Goal: Task Accomplishment & Management: Manage account settings

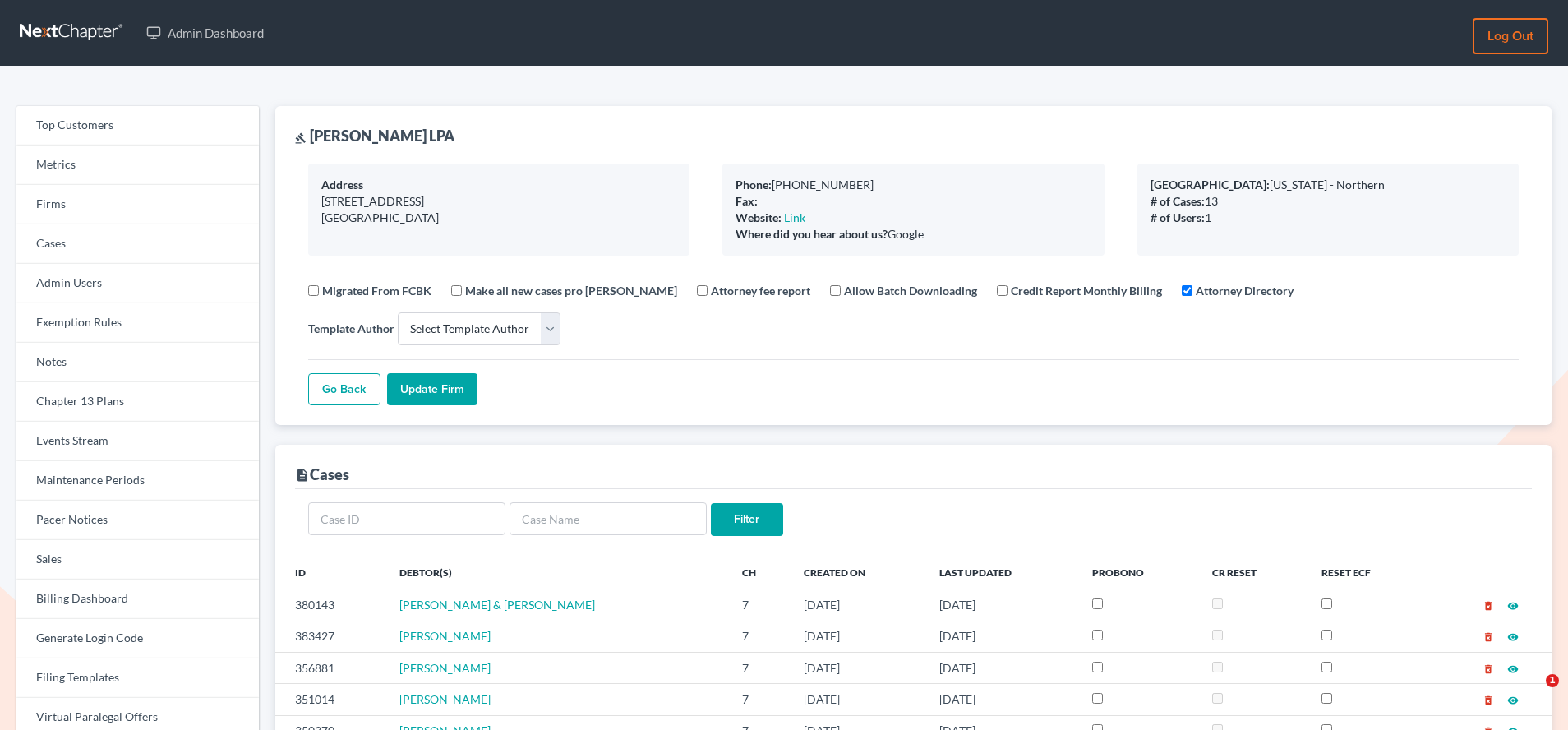
select select
click at [85, 210] on link "Firms" at bounding box center [137, 204] width 242 height 40
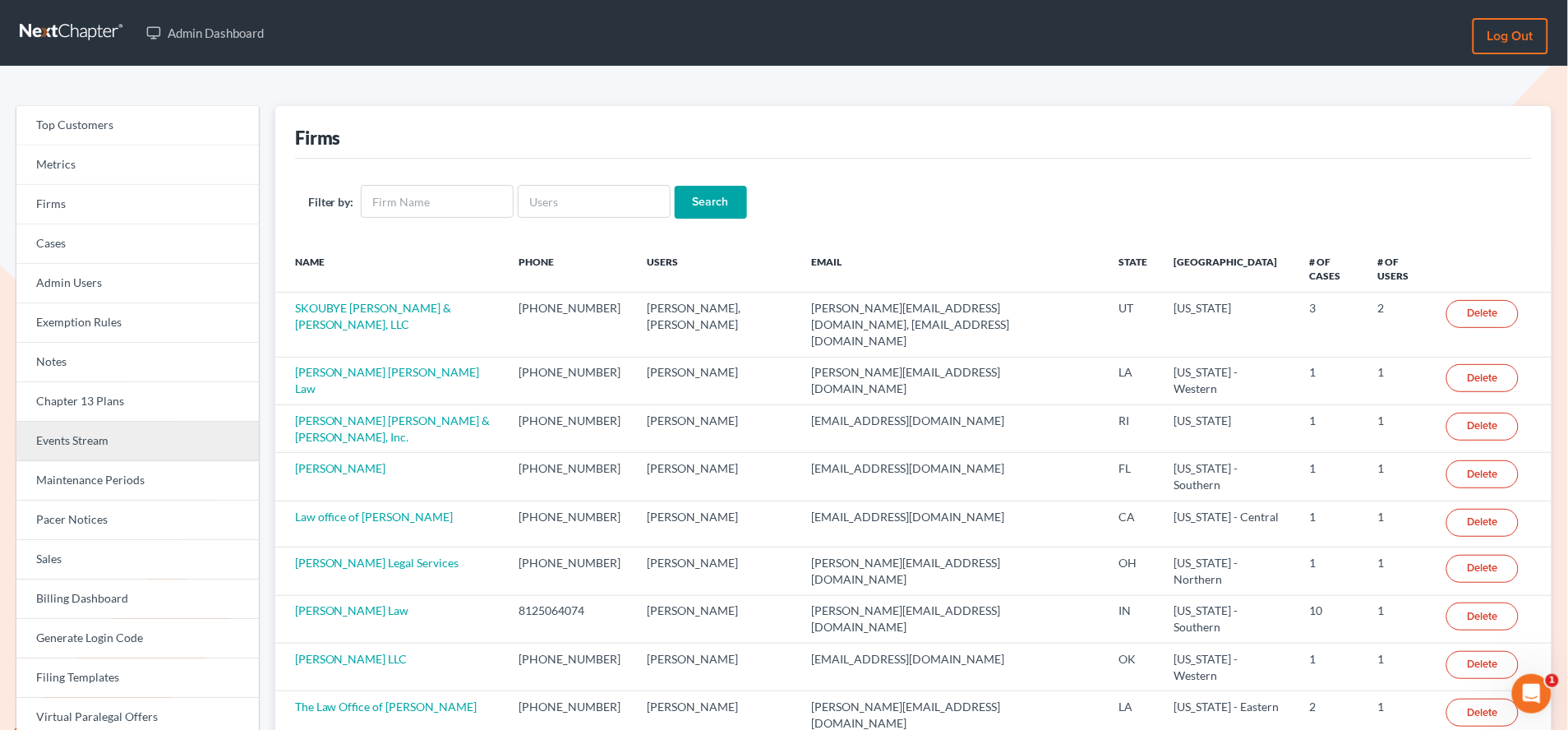
click at [77, 438] on link "Events Stream" at bounding box center [137, 441] width 242 height 40
click at [615, 210] on input "text" at bounding box center [594, 201] width 153 height 33
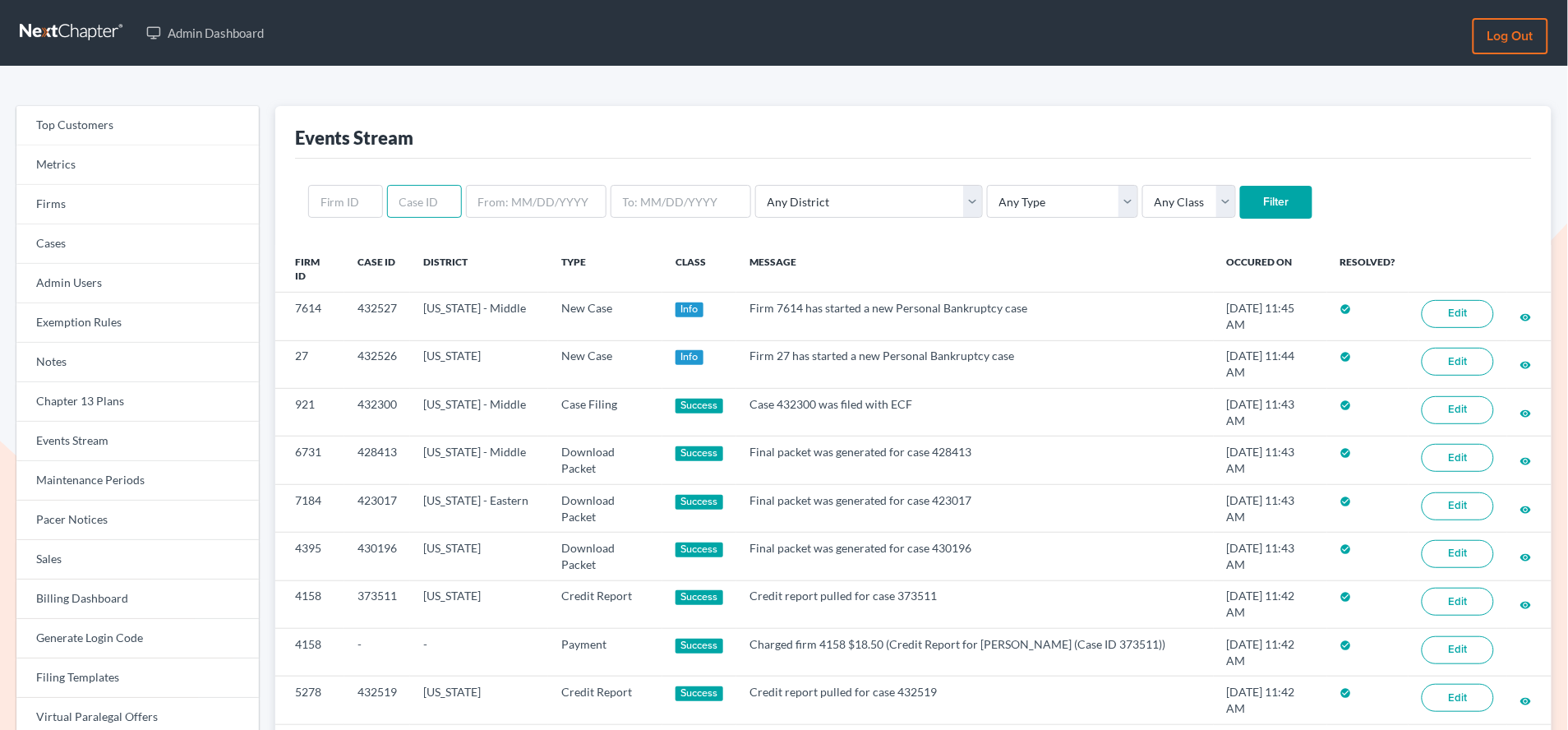
click at [401, 205] on input "text" at bounding box center [424, 201] width 75 height 33
paste input "419518"
type input "419518"
click at [1240, 186] on input "Filter" at bounding box center [1277, 202] width 72 height 33
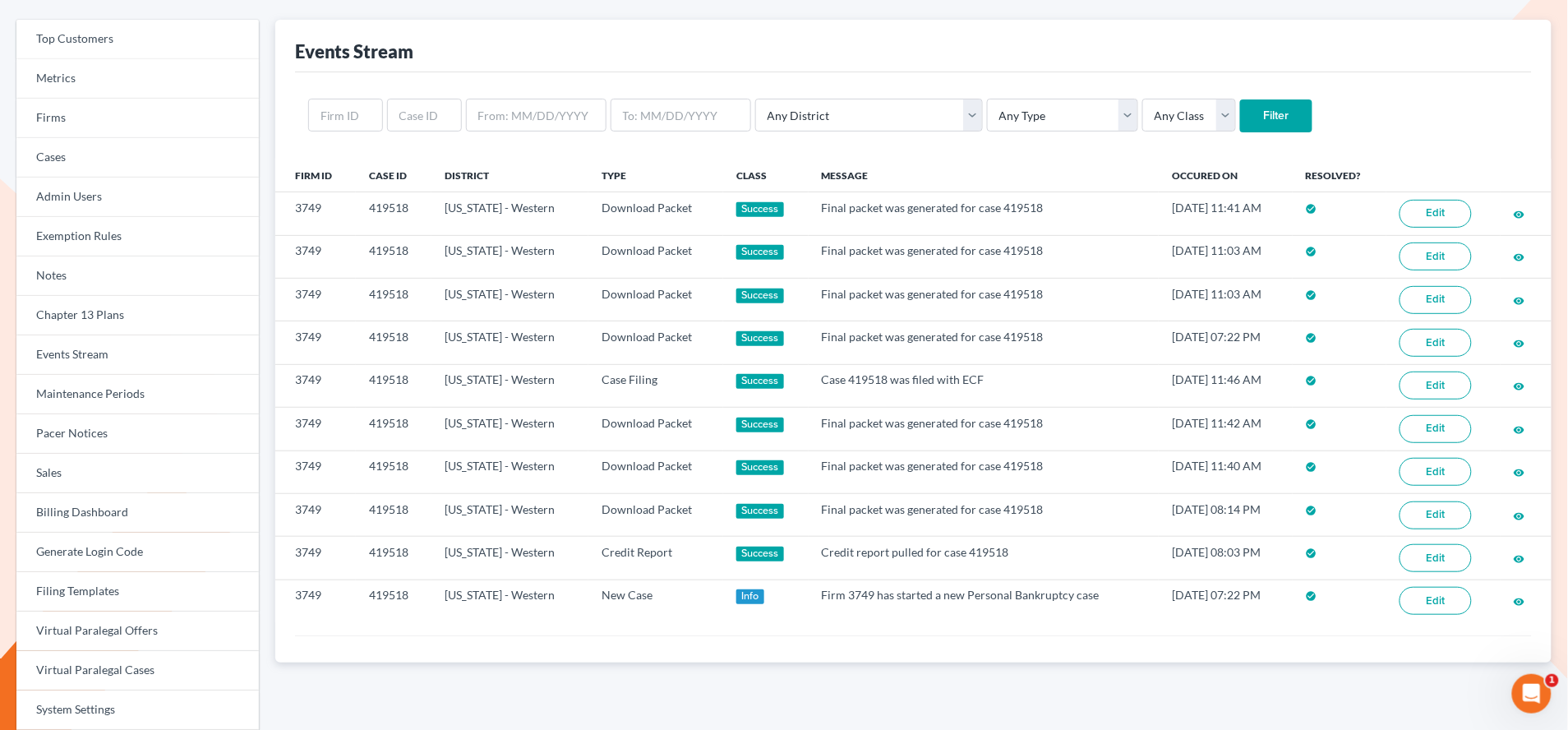
scroll to position [68, 0]
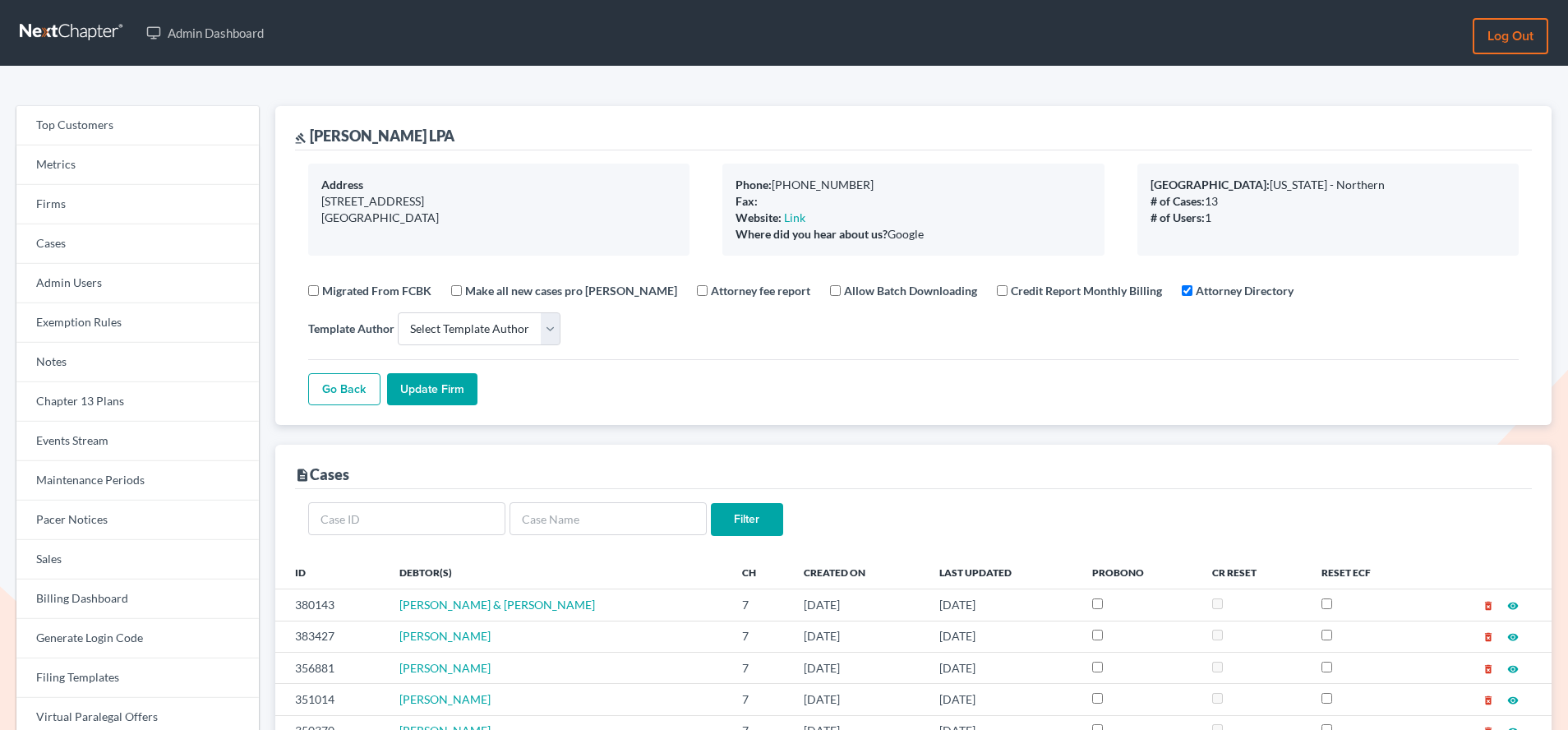
select select
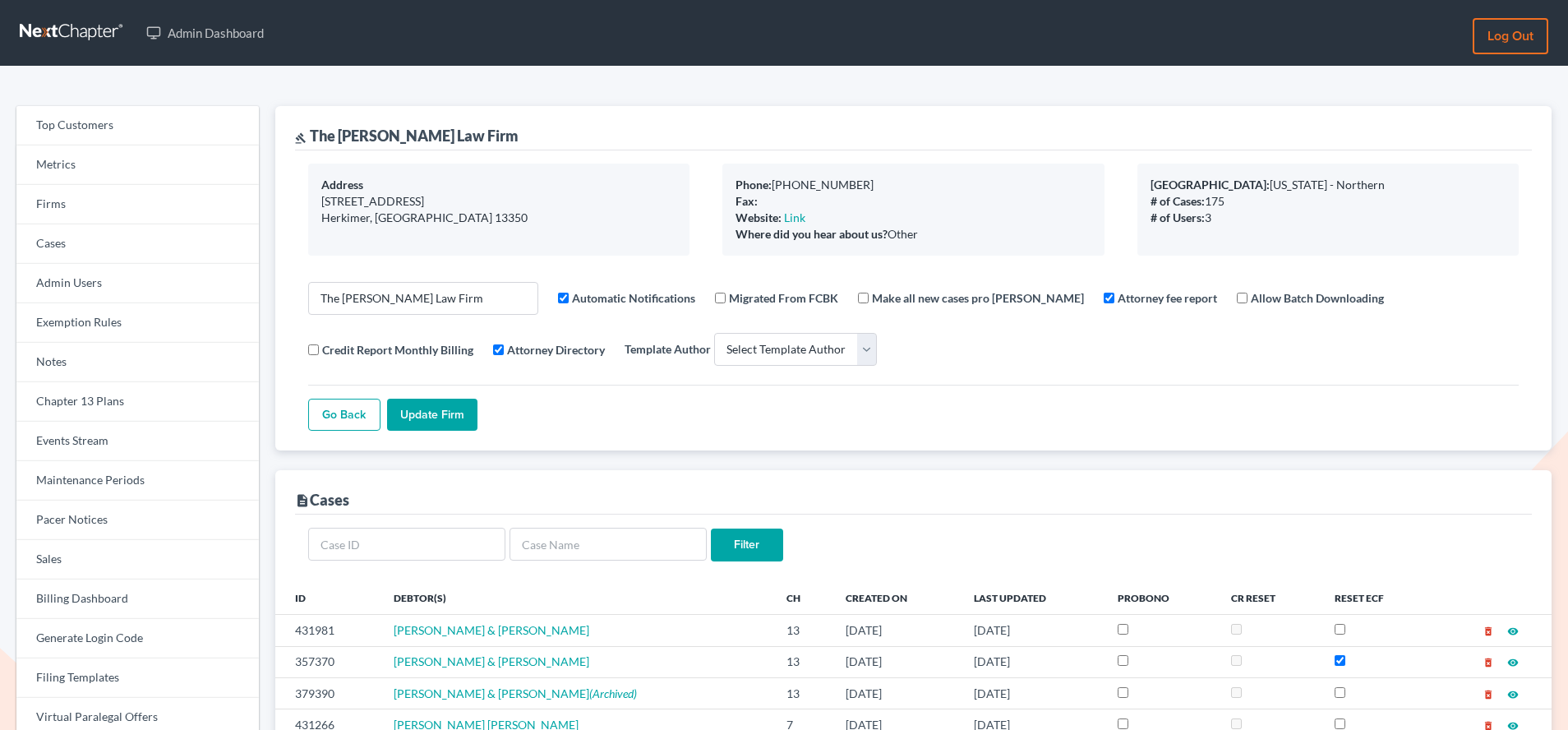
select select
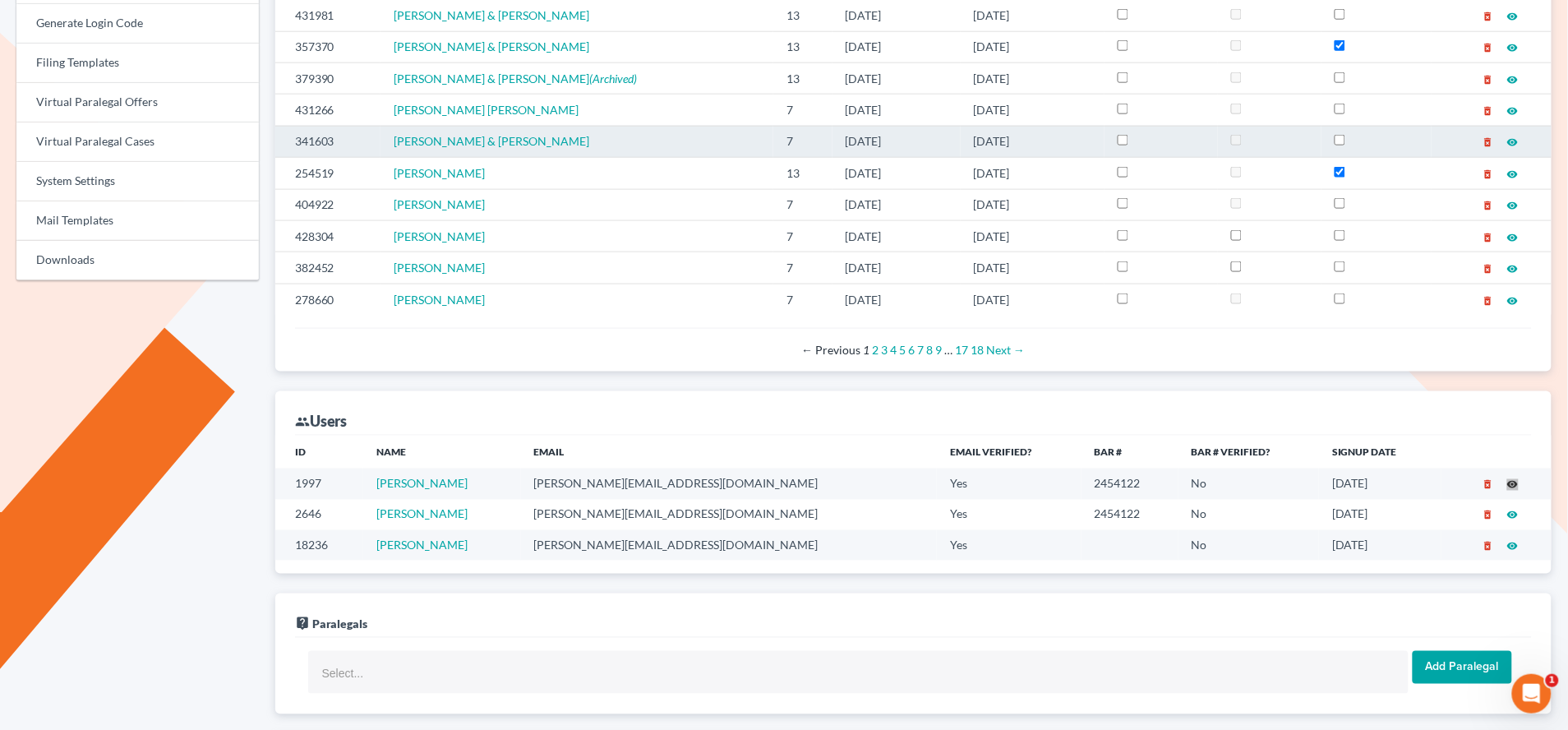
scroll to position [1279, 0]
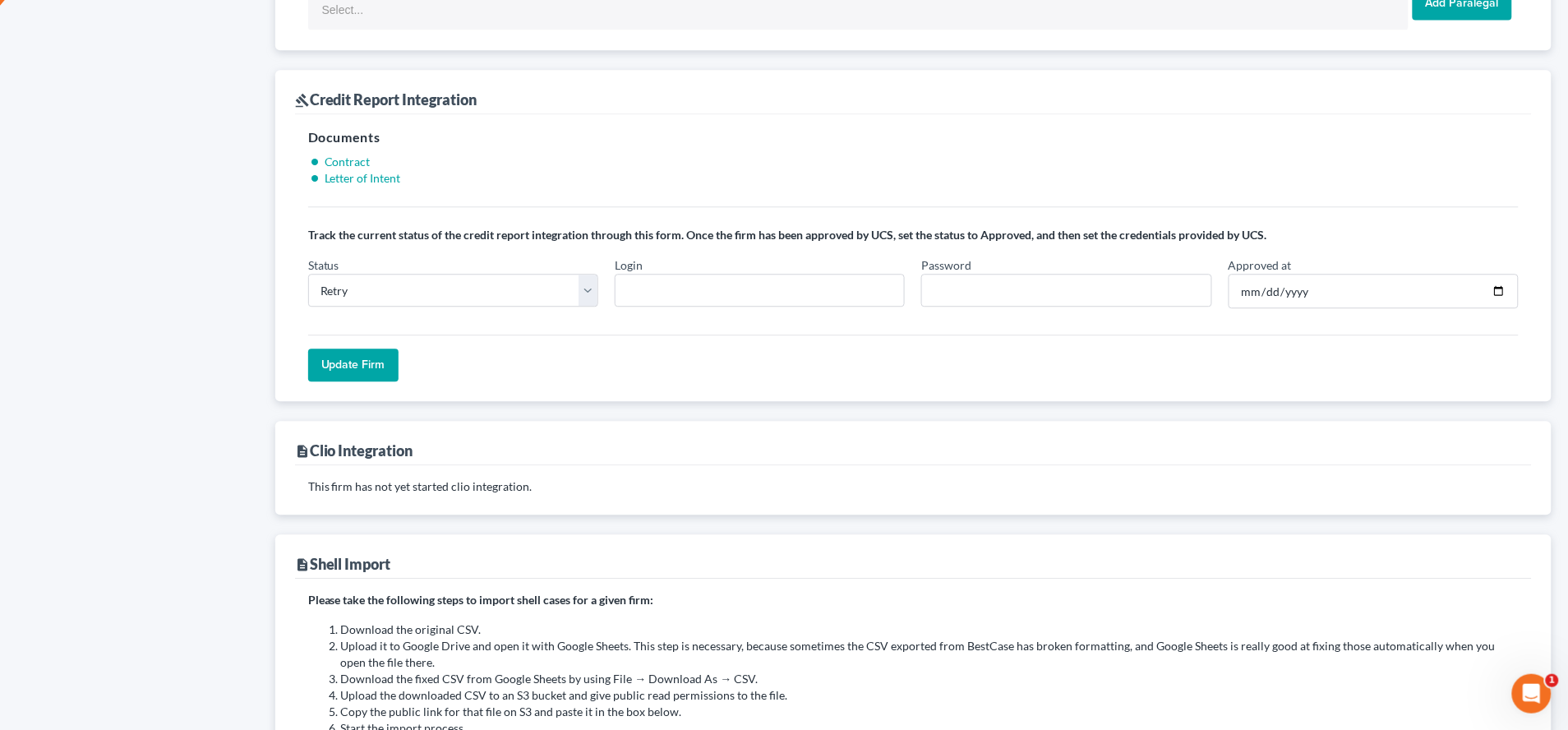
click at [371, 376] on input "Update Firm" at bounding box center [353, 365] width 91 height 33
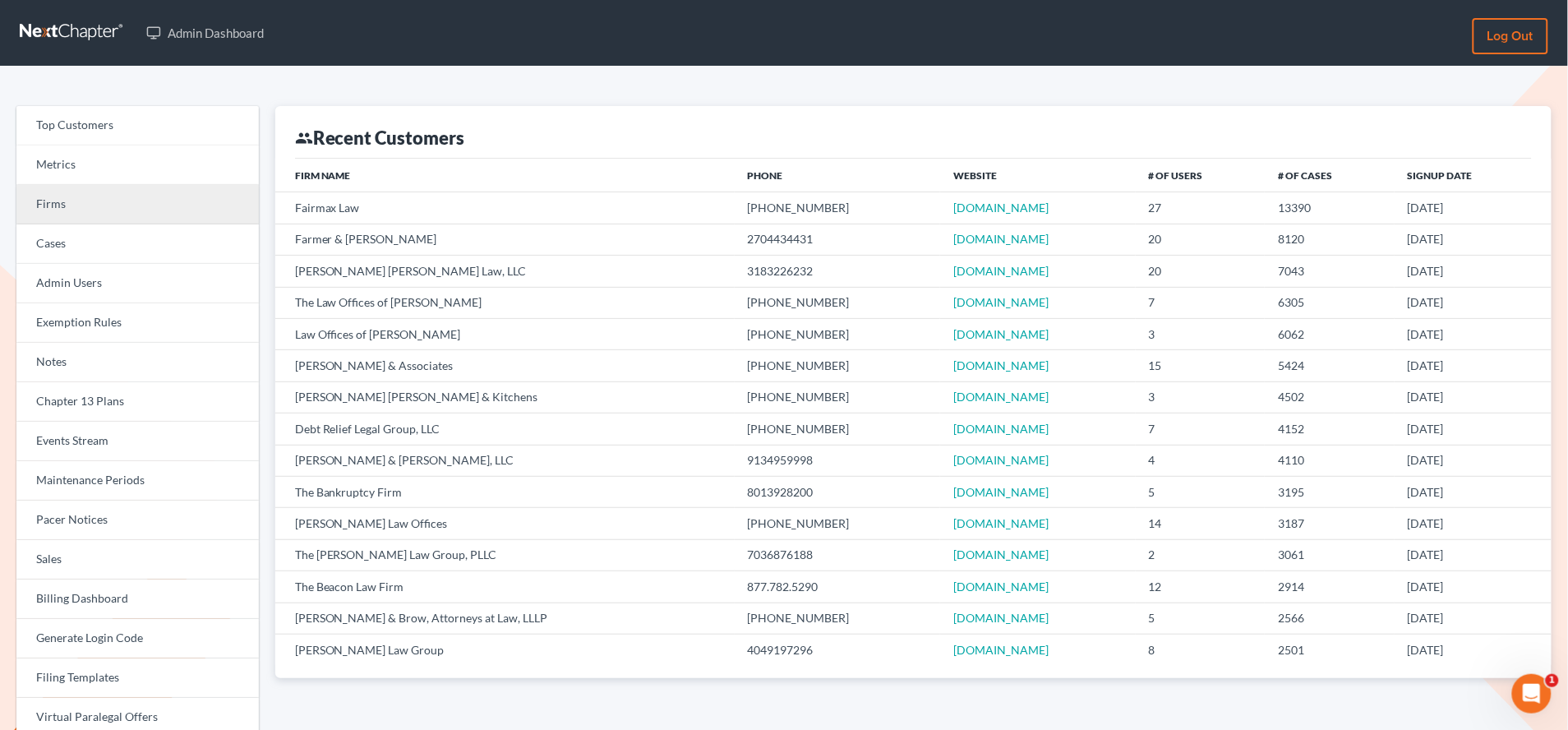
click at [66, 210] on link "Firms" at bounding box center [137, 204] width 242 height 40
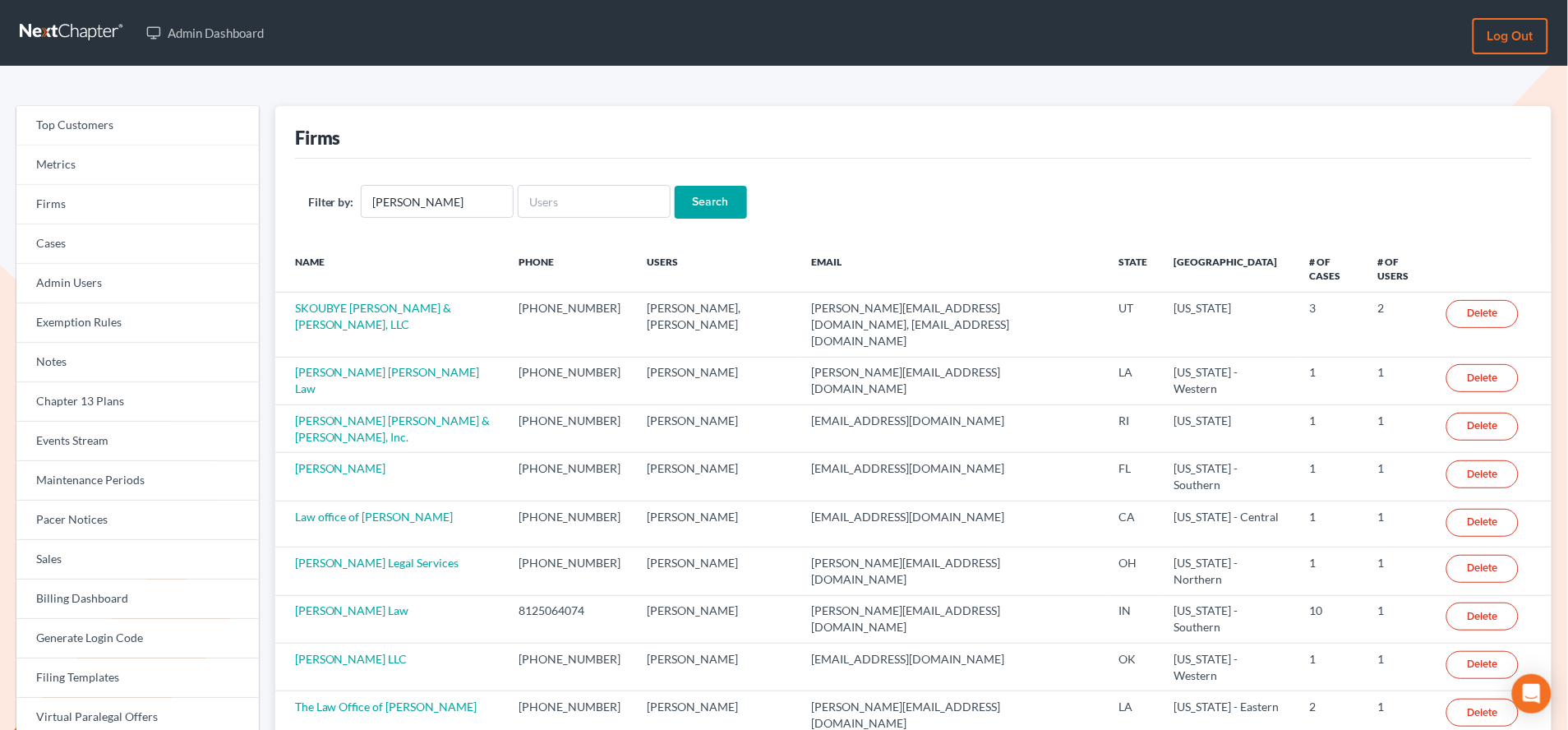
type input "[PERSON_NAME]"
click at [674, 186] on input "Search" at bounding box center [710, 202] width 72 height 33
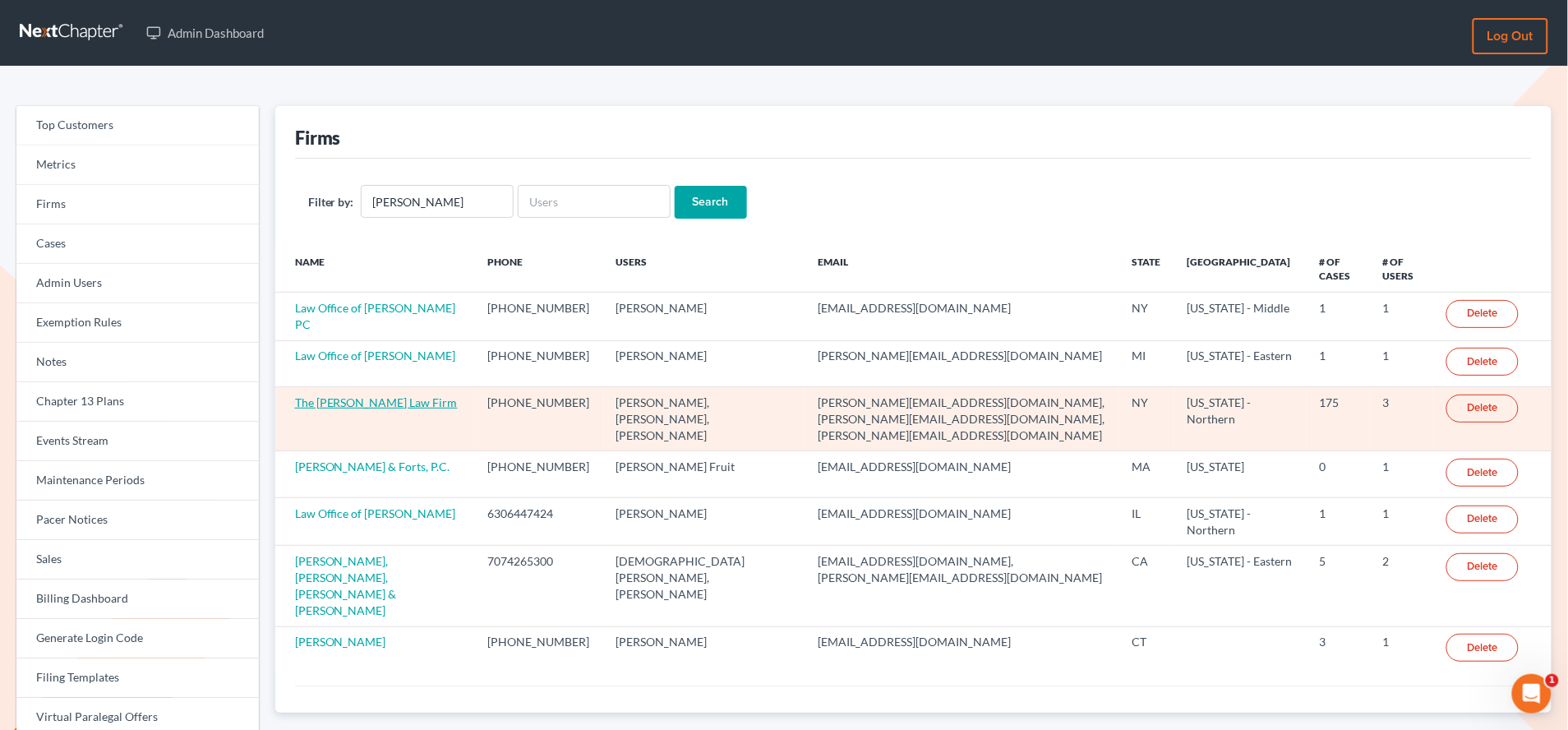
click at [350, 404] on link "The [PERSON_NAME] Law Firm" at bounding box center [376, 402] width 163 height 14
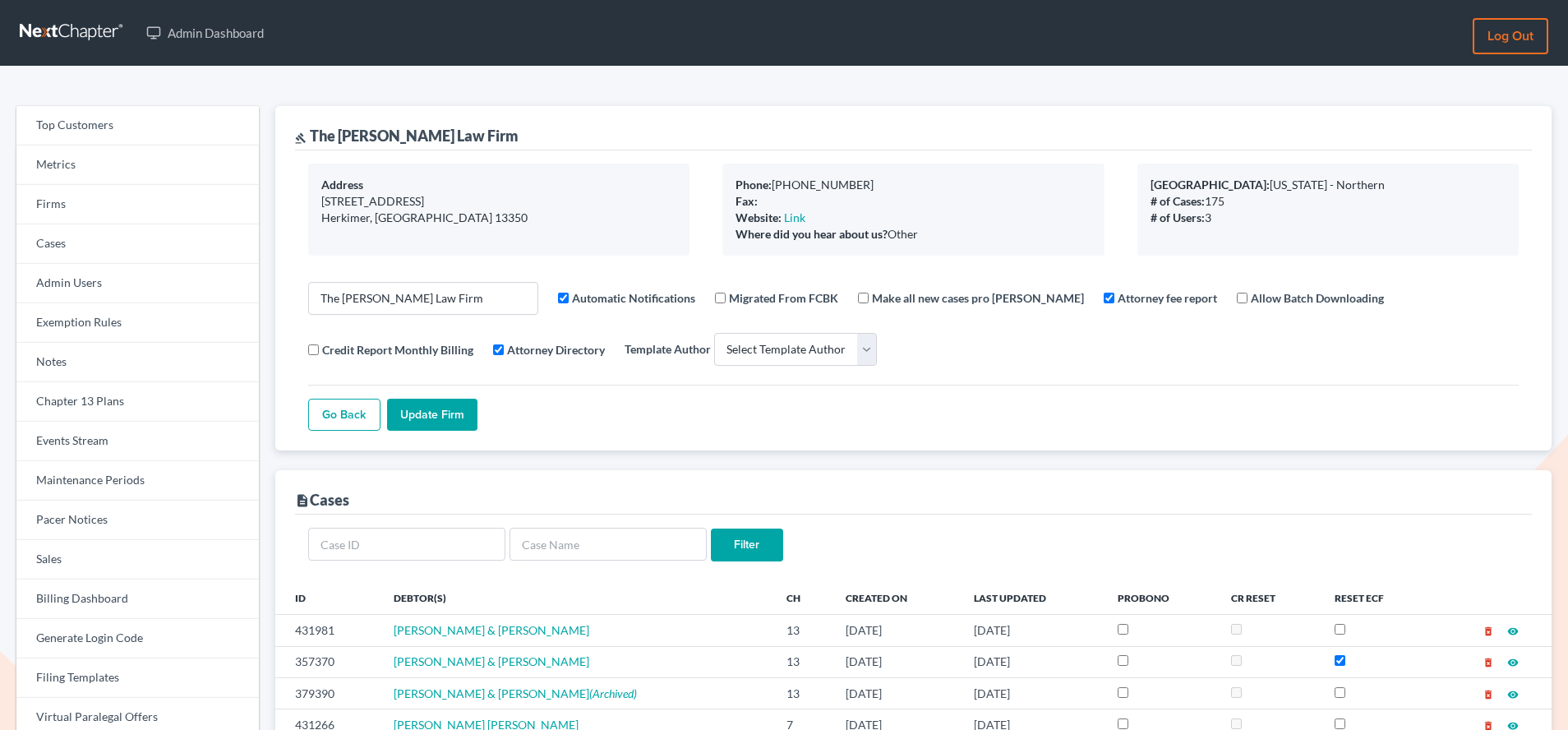
select select
